Goal: Find specific page/section: Find specific page/section

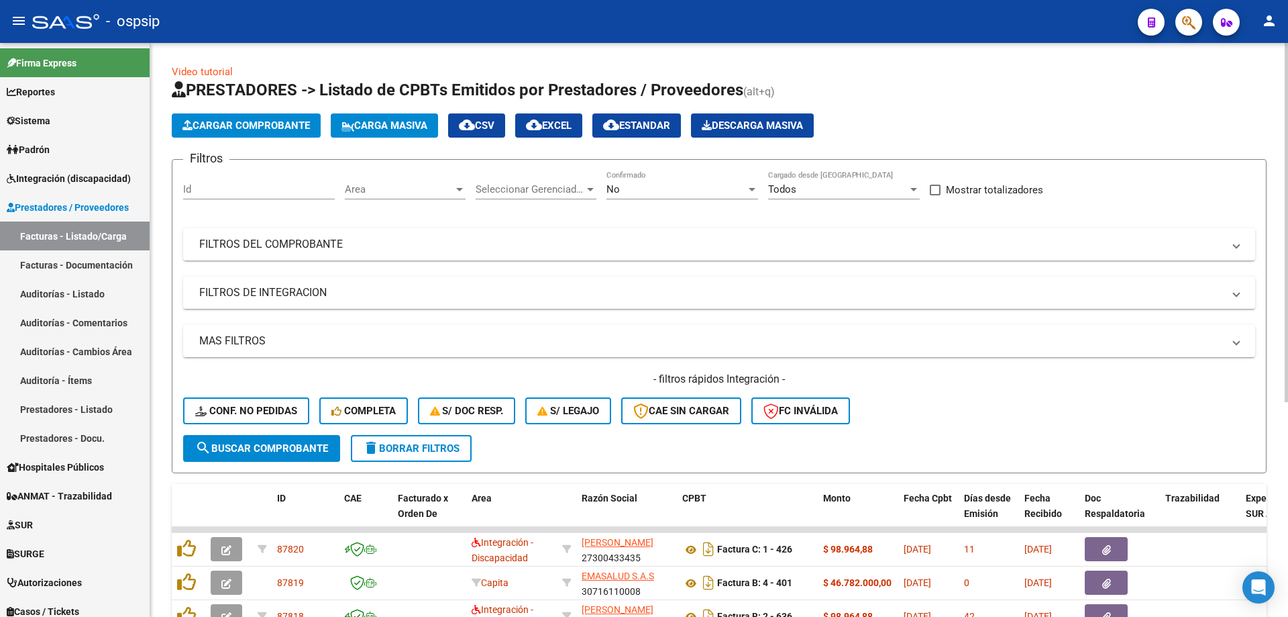
click at [939, 66] on div "Video tutorial PRESTADORES -> Listado de CPBTs Emitidos por Prestadores / Prove…" at bounding box center [719, 485] width 1095 height 842
click at [627, 184] on div "No" at bounding box center [676, 189] width 140 height 12
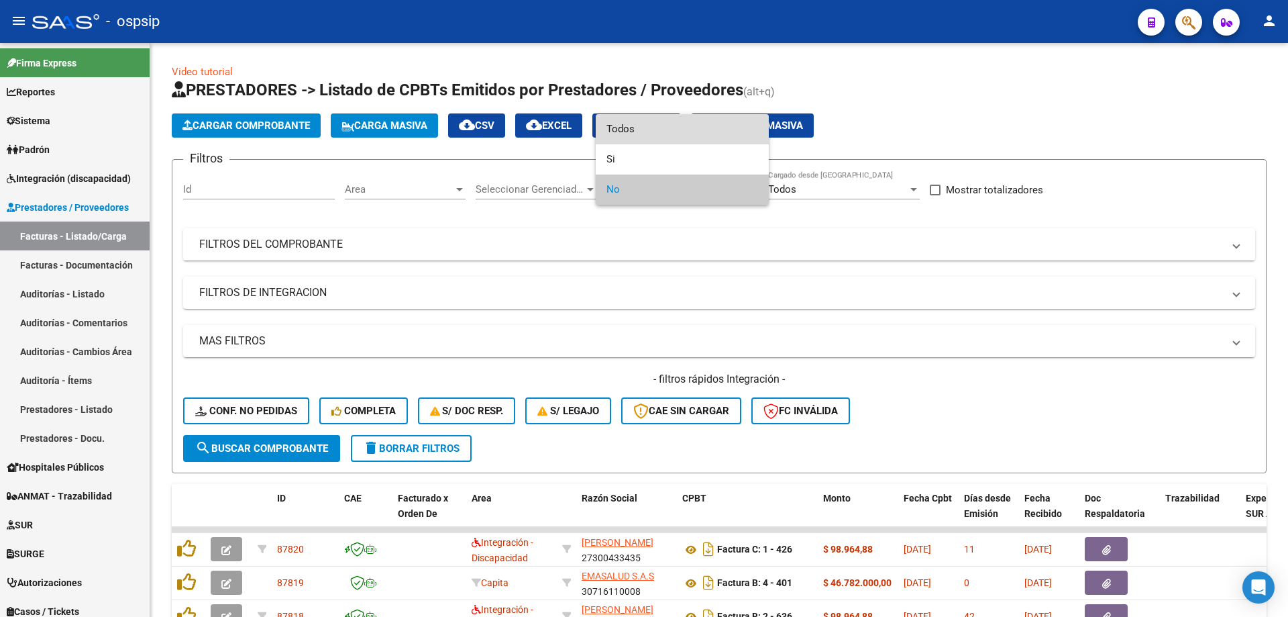
click at [626, 131] on span "Todos" at bounding box center [682, 129] width 152 height 30
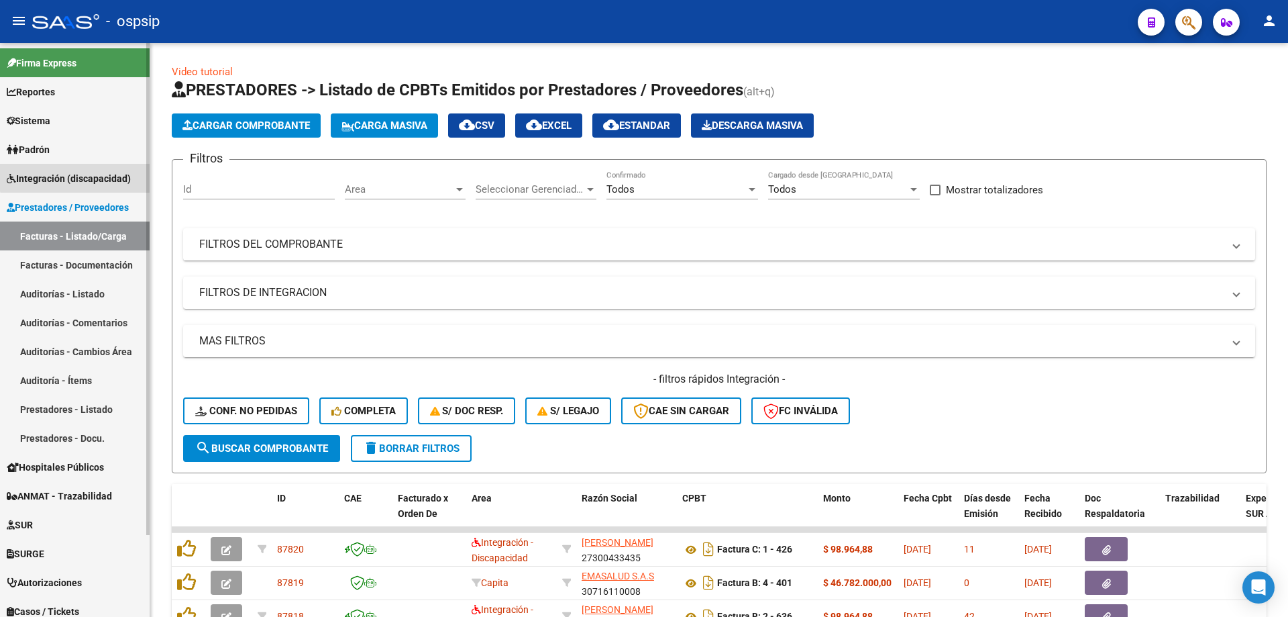
click at [78, 174] on span "Integración (discapacidad)" at bounding box center [69, 178] width 124 height 15
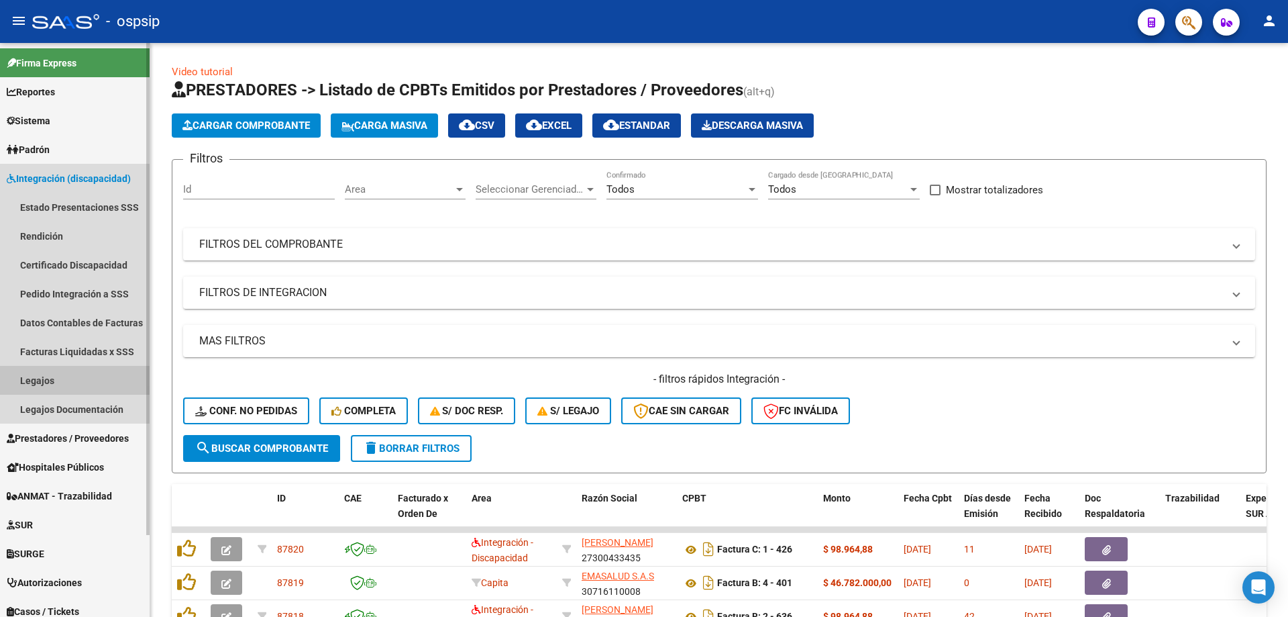
click at [53, 388] on link "Legajos" at bounding box center [75, 380] width 150 height 29
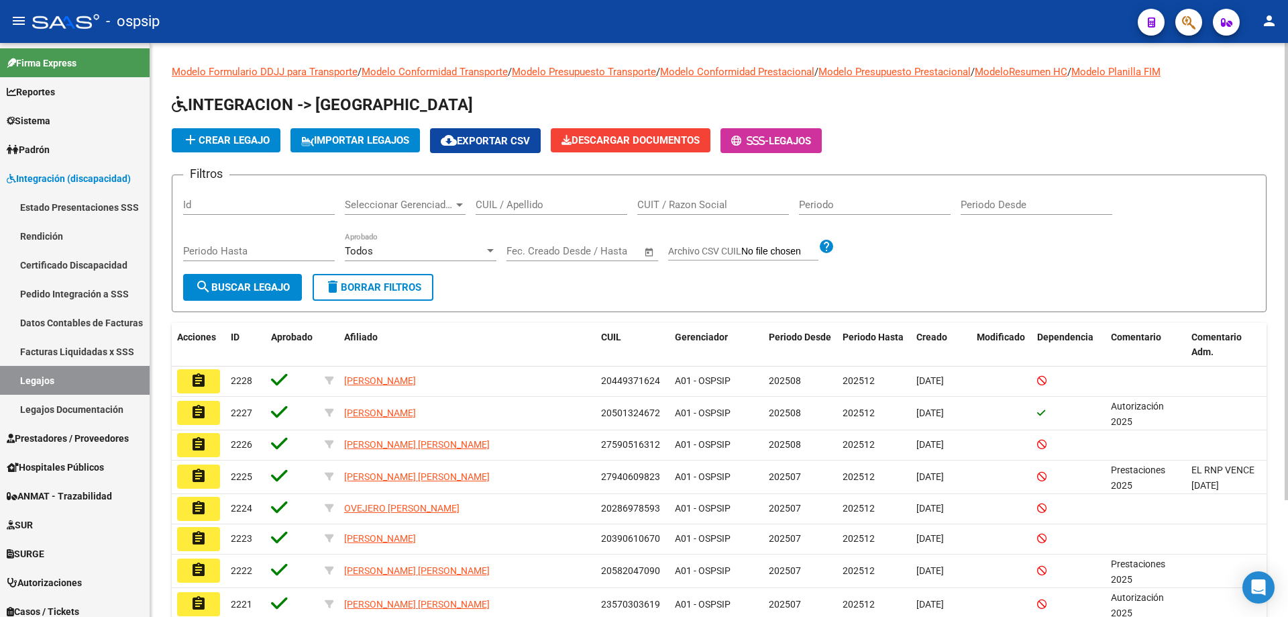
click at [587, 209] on input "CUIL / Apellido" at bounding box center [552, 205] width 152 height 12
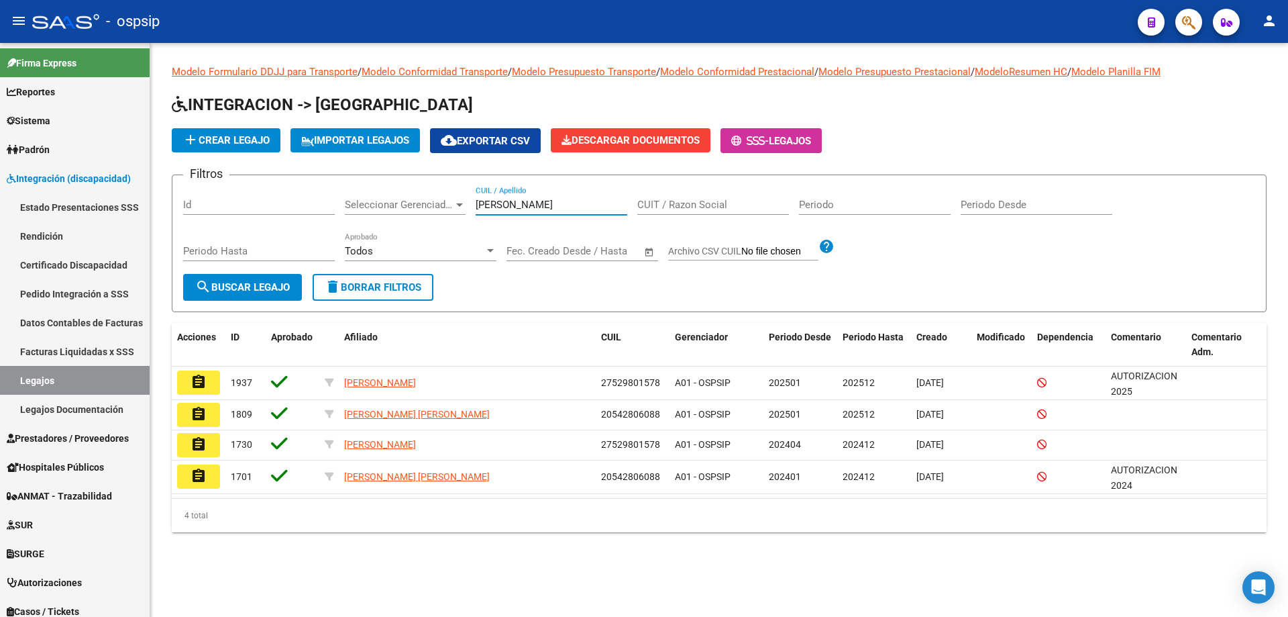
type input "salcedo"
